Goal: Information Seeking & Learning: Learn about a topic

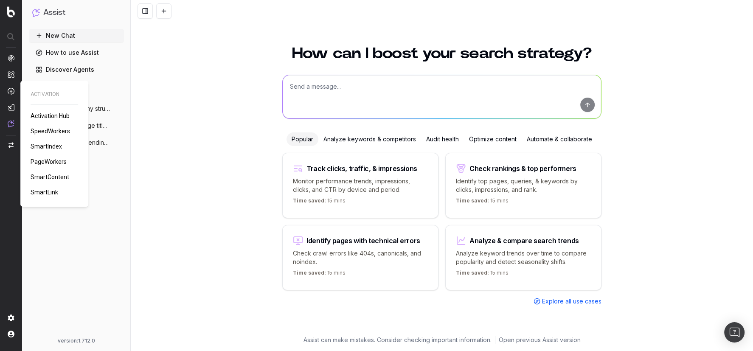
click at [62, 163] on span "PageWorkers" at bounding box center [49, 161] width 36 height 7
